Goal: Task Accomplishment & Management: Manage account settings

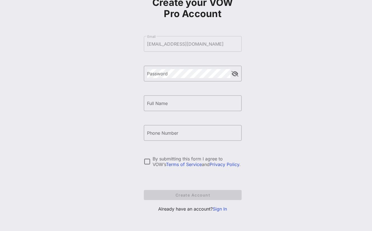
click at [223, 211] on link "Sign In" at bounding box center [220, 209] width 14 height 6
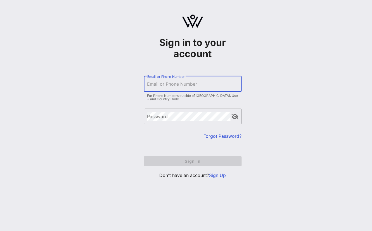
type input "[EMAIL_ADDRESS][DOMAIN_NAME]"
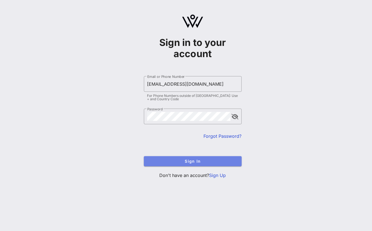
click at [175, 158] on button "Sign In" at bounding box center [193, 161] width 98 height 10
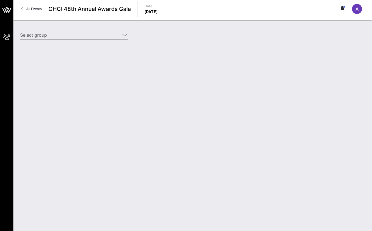
type input "Aventiv Technologies (Aventiv Technologies) [[PERSON_NAME], [EMAIL_ADDRESS][DOM…"
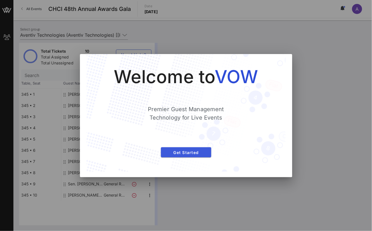
click at [180, 152] on span "Get Started" at bounding box center [185, 152] width 41 height 5
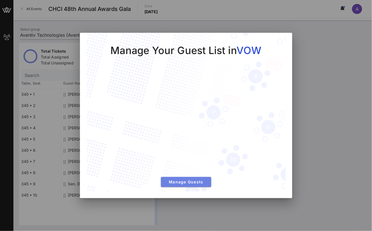
click at [186, 185] on button "Manage Guests" at bounding box center [186, 182] width 50 height 10
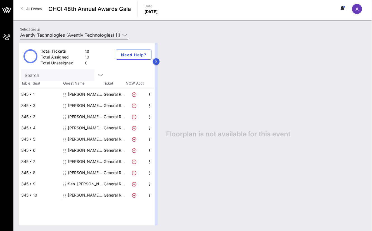
click at [155, 62] on icon "button" at bounding box center [156, 61] width 3 height 3
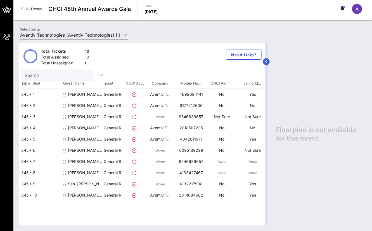
click at [267, 60] on icon "button" at bounding box center [266, 61] width 3 height 3
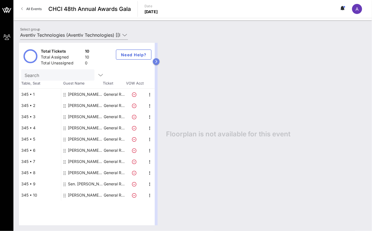
click at [154, 63] on button "button" at bounding box center [156, 61] width 7 height 7
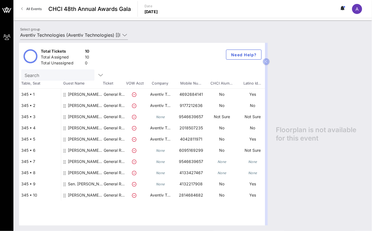
click at [80, 163] on div "[PERSON_NAME] May Aventiv Technologies" at bounding box center [85, 164] width 35 height 16
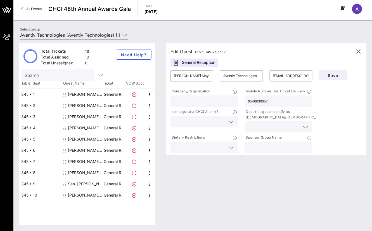
click at [84, 184] on div "Sen. [PERSON_NAME] Aventiv Technologies" at bounding box center [85, 183] width 35 height 11
type input "Sen. [PERSON_NAME]"
type input "[EMAIL_ADDRESS][PERSON_NAME][PERSON_NAME][DOMAIN_NAME]"
type input "4132217908"
click at [89, 174] on div "[PERSON_NAME] Aventiv Technologies" at bounding box center [85, 172] width 35 height 11
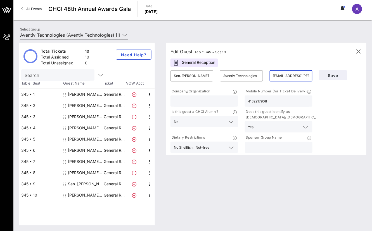
type input "[PERSON_NAME]"
type input "[PERSON_NAME][EMAIL_ADDRESS][PERSON_NAME][DOMAIN_NAME]"
type input "4133427467"
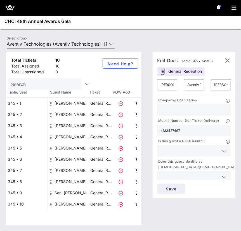
click at [72, 193] on div "Sen. [PERSON_NAME] Aventiv Technologies" at bounding box center [71, 192] width 35 height 11
type input "Sen. [PERSON_NAME]"
type input "[EMAIL_ADDRESS][PERSON_NAME][PERSON_NAME][DOMAIN_NAME]"
type input "4132217908"
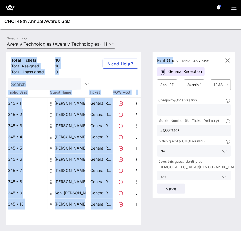
drag, startPoint x: 239, startPoint y: 65, endPoint x: 286, endPoint y: 63, distance: 46.4
click at [241, 63] on html "My Groups CHCI 48th Annual Awards Gala All Events CHCI 48th Annual Awards Gala …" at bounding box center [120, 115] width 241 height 231
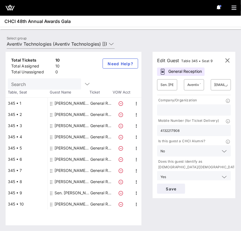
click at [215, 40] on div "Select group Aventiv Technologies (Aventiv Technologies) [[PERSON_NAME], [EMAIL…" at bounding box center [120, 45] width 234 height 20
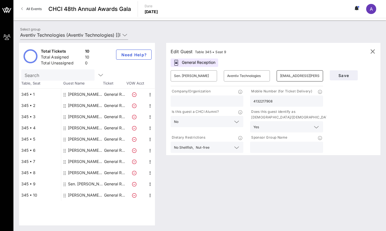
click at [306, 75] on input "[EMAIL_ADDRESS][PERSON_NAME][PERSON_NAME][DOMAIN_NAME]" at bounding box center [300, 75] width 40 height 9
